Goal: Information Seeking & Learning: Learn about a topic

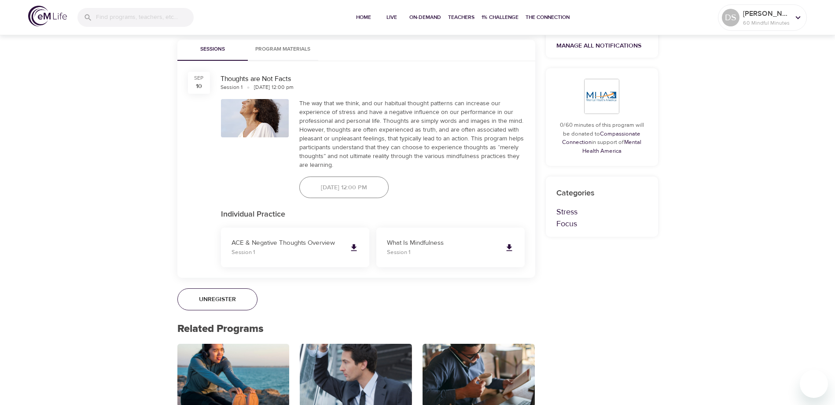
scroll to position [396, 0]
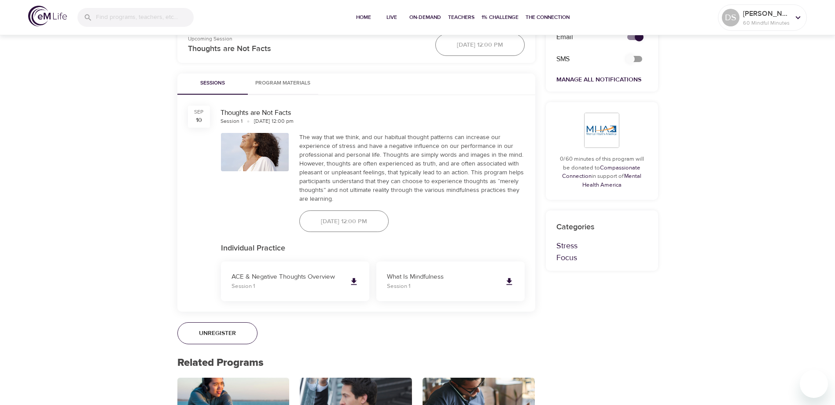
click at [277, 82] on span "Program Materials" at bounding box center [283, 83] width 60 height 9
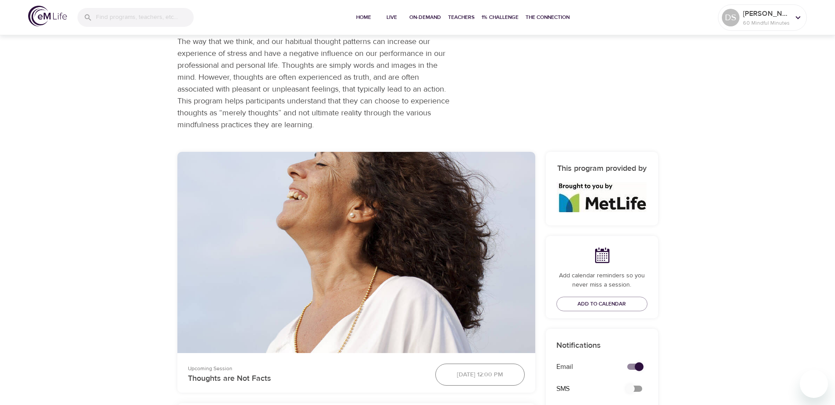
scroll to position [0, 0]
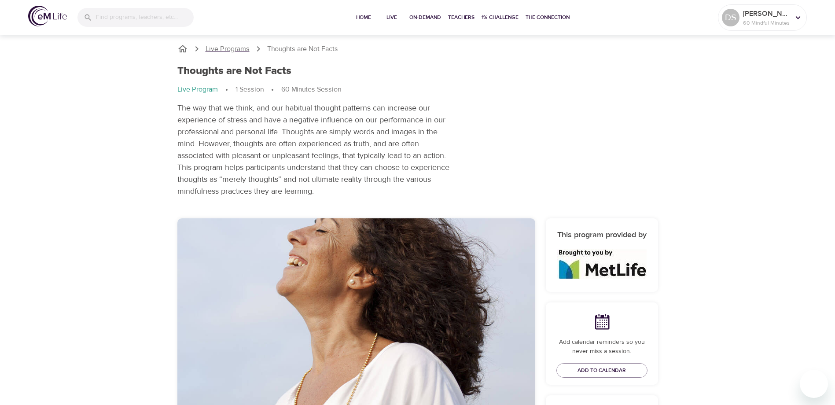
click at [238, 46] on p "Live Programs" at bounding box center [228, 49] width 44 height 10
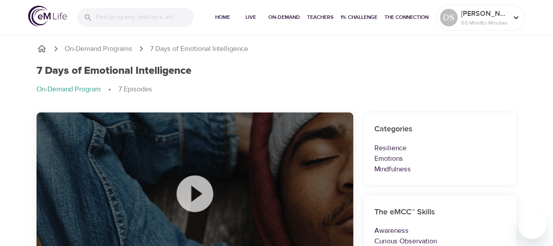
scroll to position [44, 0]
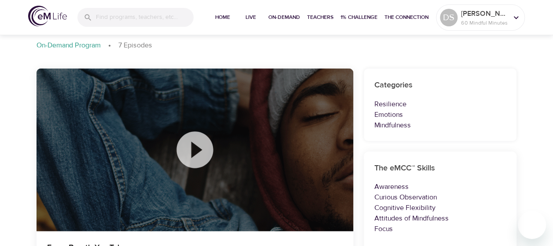
click at [205, 147] on icon at bounding box center [195, 150] width 37 height 37
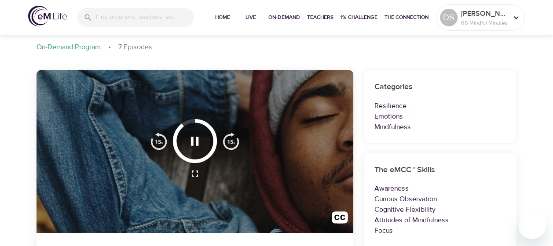
scroll to position [0, 0]
